Goal: Find specific page/section: Find specific page/section

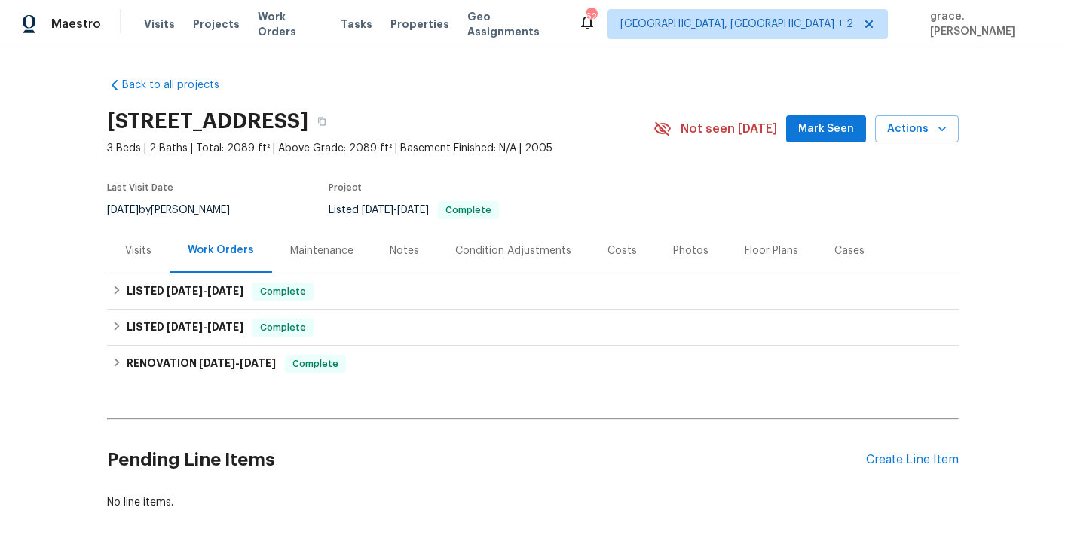
click at [673, 253] on div "Photos" at bounding box center [690, 251] width 35 height 15
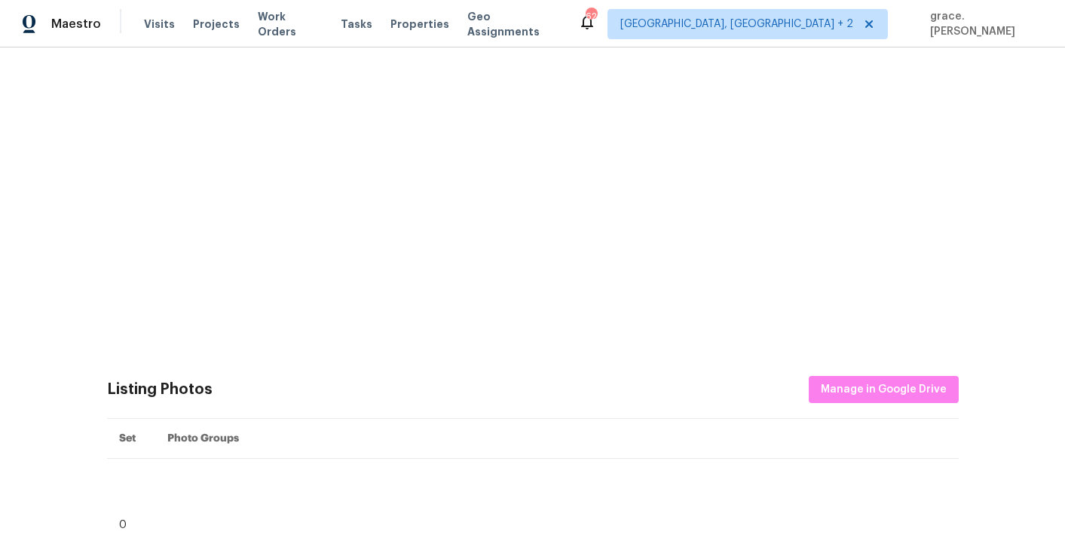
scroll to position [641, 0]
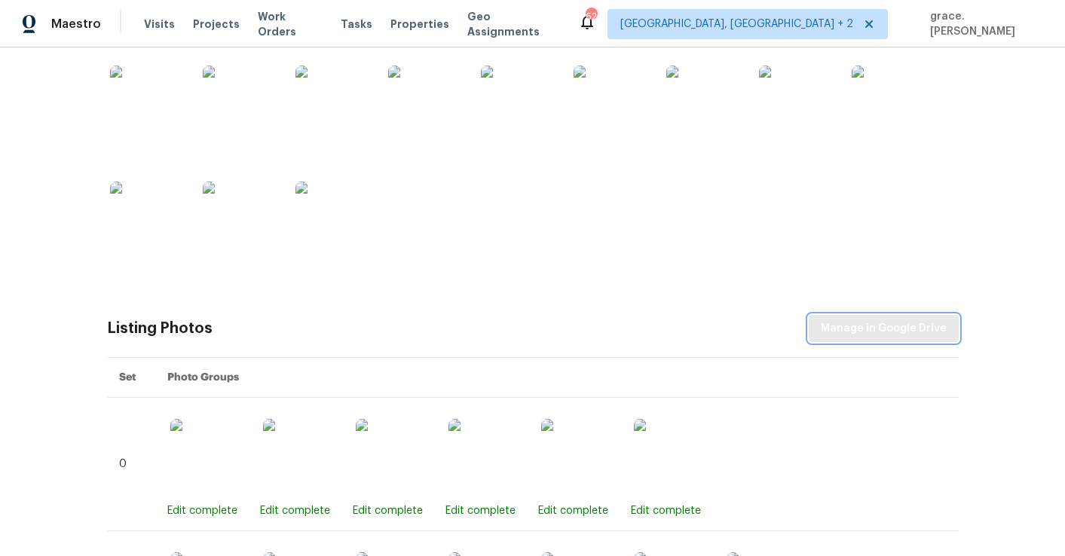
click at [870, 324] on span "Manage in Google Drive" at bounding box center [884, 329] width 126 height 19
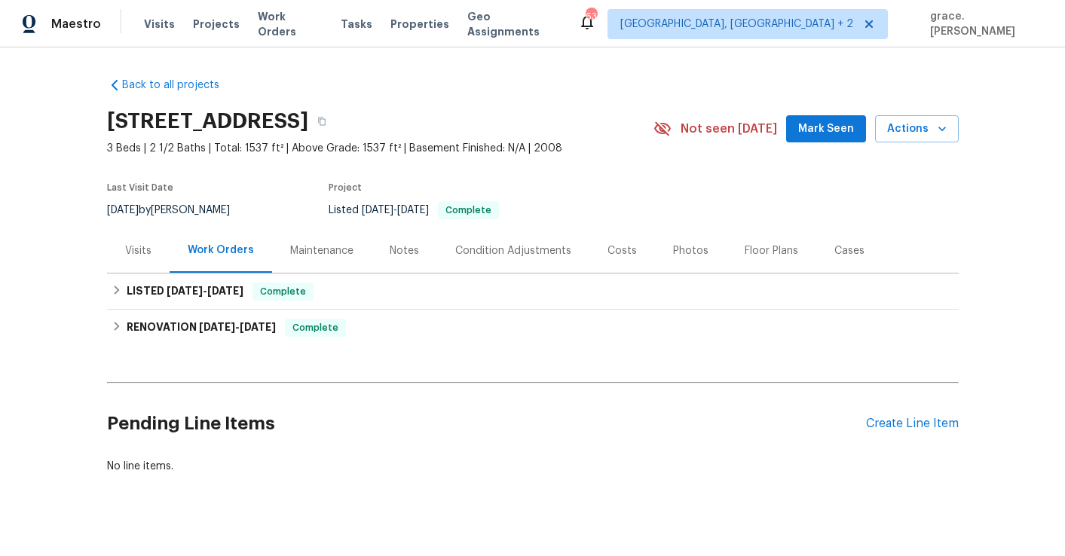
click at [697, 256] on div "Photos" at bounding box center [690, 251] width 35 height 15
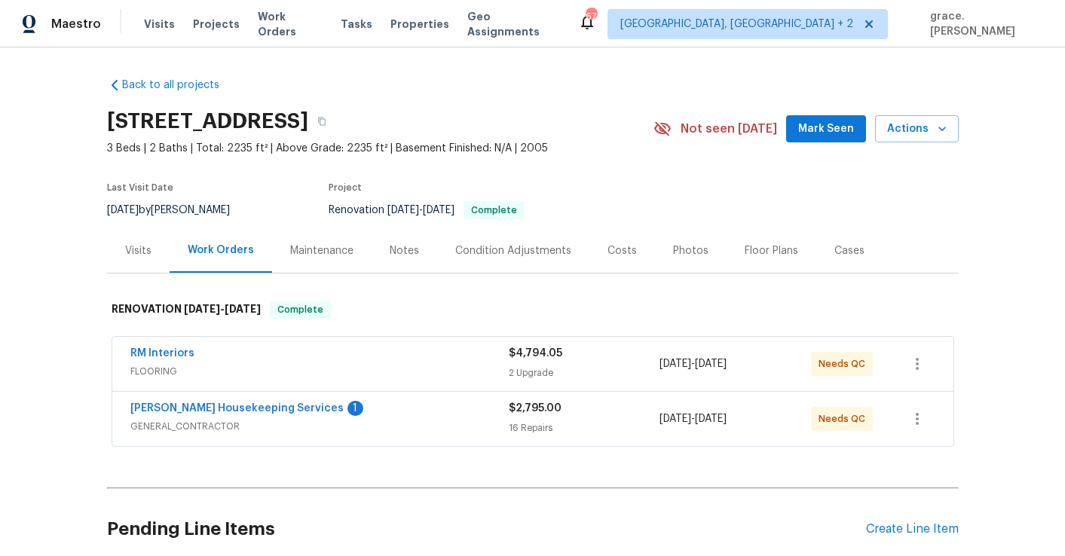
click at [684, 253] on div "Photos" at bounding box center [690, 251] width 35 height 15
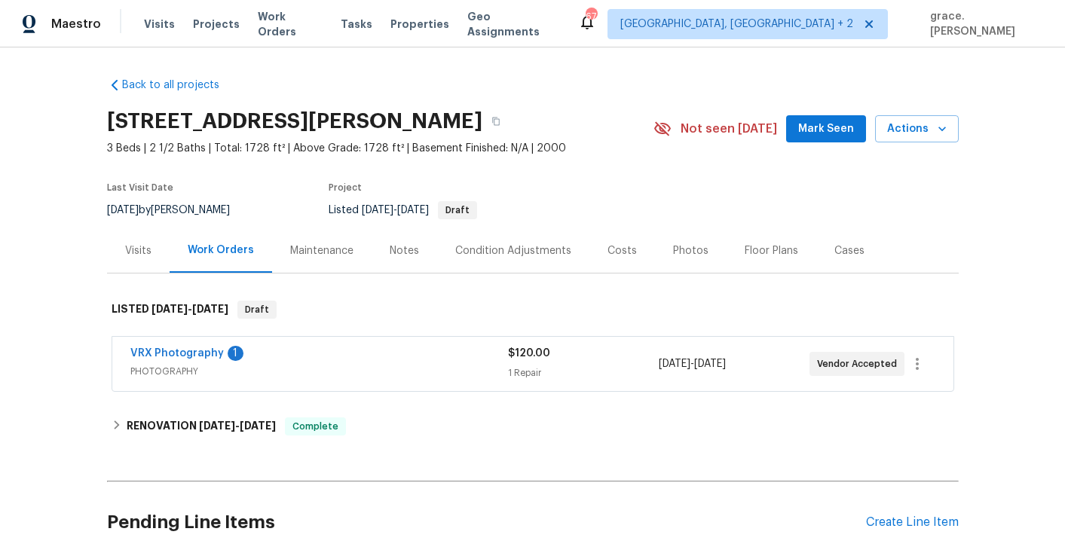
click at [713, 257] on div "Photos" at bounding box center [691, 250] width 72 height 44
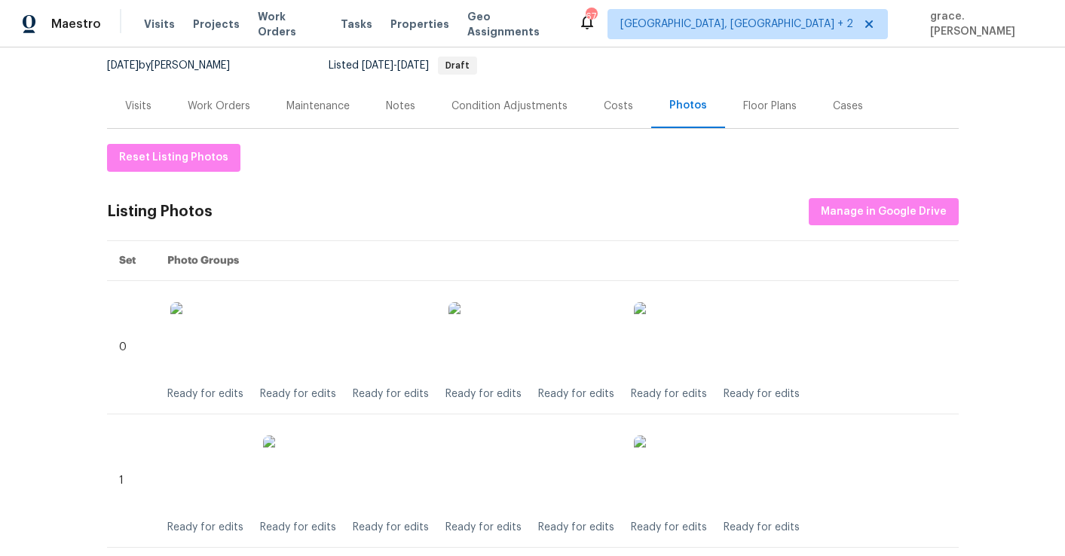
scroll to position [141, 0]
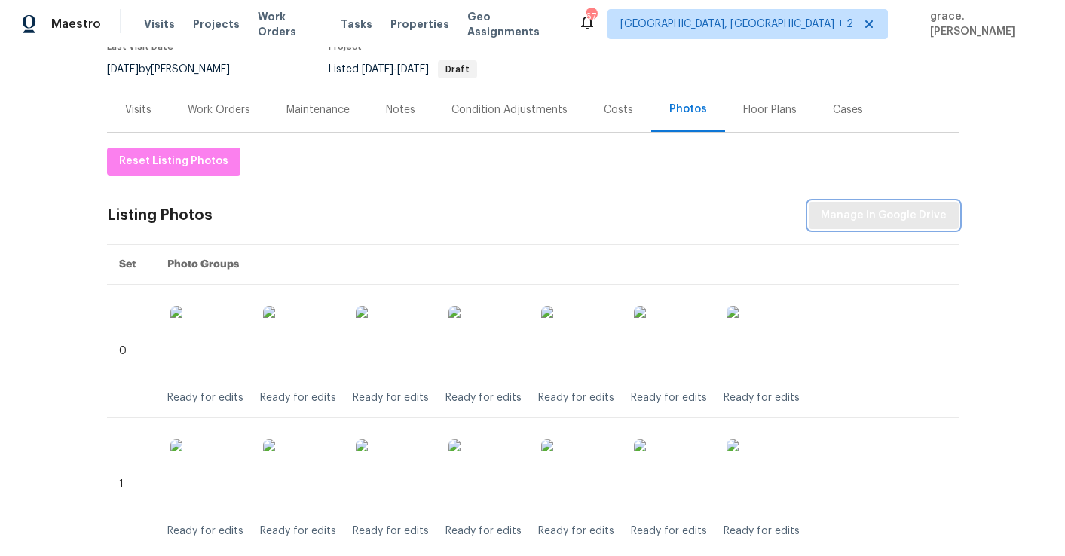
click at [904, 221] on span "Manage in Google Drive" at bounding box center [884, 216] width 126 height 19
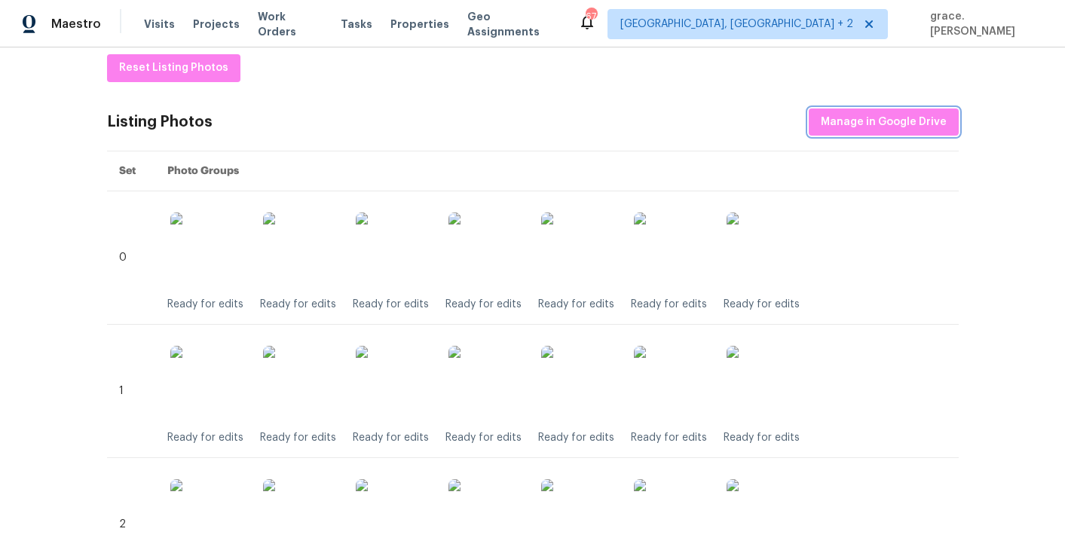
scroll to position [0, 0]
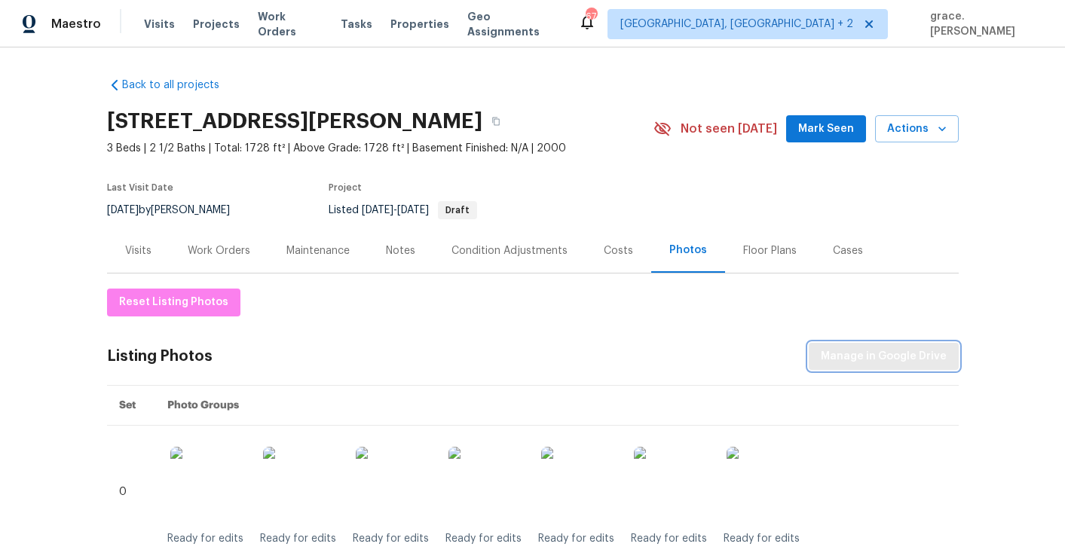
click at [827, 351] on span "Manage in Google Drive" at bounding box center [884, 357] width 126 height 19
